Goal: Communication & Community: Participate in discussion

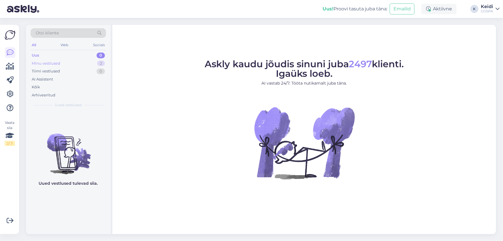
click at [81, 63] on div "Minu vestlused 2" at bounding box center [69, 63] width 76 height 8
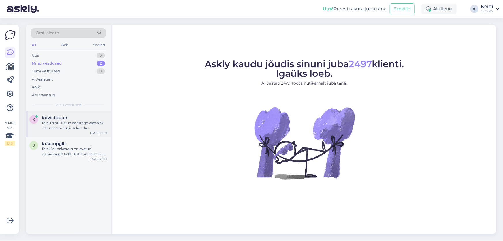
click at [76, 118] on div "#xwctquun" at bounding box center [75, 117] width 66 height 5
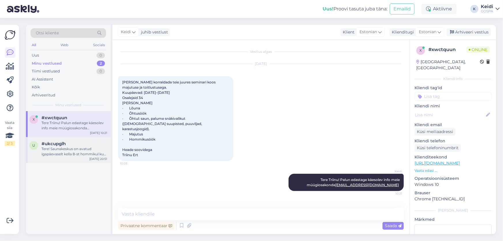
click at [63, 152] on div "Tere! Saunakeskus on avatud igapäevaselt kella 8-st hommikul kuni 21.00-ni." at bounding box center [75, 151] width 66 height 10
